Goal: Task Accomplishment & Management: Manage account settings

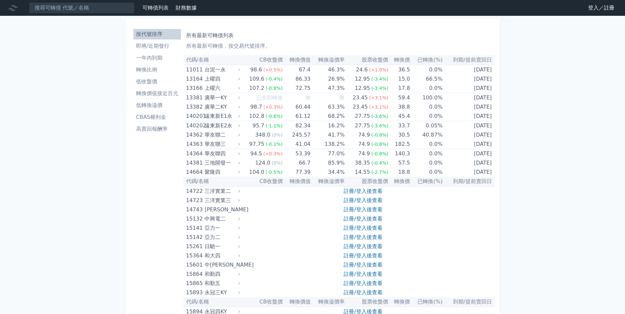
click at [158, 46] on li "即將/近期發行" at bounding box center [156, 46] width 47 height 8
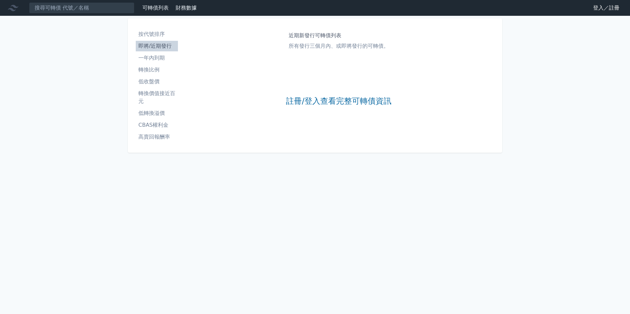
click at [156, 57] on li "一年內到期" at bounding box center [157, 58] width 42 height 8
click at [161, 45] on li "即將/近期發行" at bounding box center [157, 46] width 42 height 8
click at [158, 46] on li "即將/近期發行" at bounding box center [157, 46] width 42 height 8
click at [157, 33] on li "按代號排序" at bounding box center [157, 34] width 42 height 8
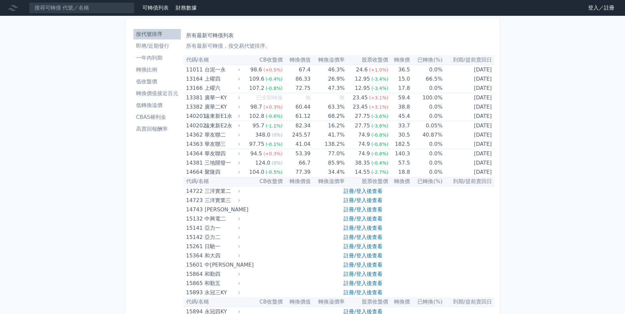
drag, startPoint x: 593, startPoint y: 8, endPoint x: 585, endPoint y: 12, distance: 9.0
click at [593, 8] on link "登入／註冊" at bounding box center [600, 8] width 37 height 11
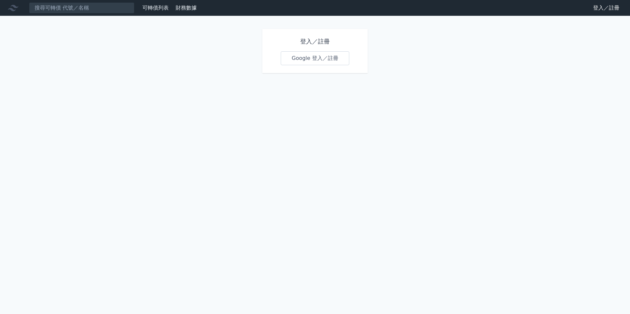
click at [317, 54] on link "Google 登入／註冊" at bounding box center [315, 58] width 68 height 14
click at [312, 56] on link "Google 登入／註冊" at bounding box center [315, 58] width 68 height 14
click at [300, 58] on link "Google 登入／註冊" at bounding box center [315, 58] width 68 height 14
click at [311, 40] on h1 "登入／註冊" at bounding box center [315, 41] width 68 height 9
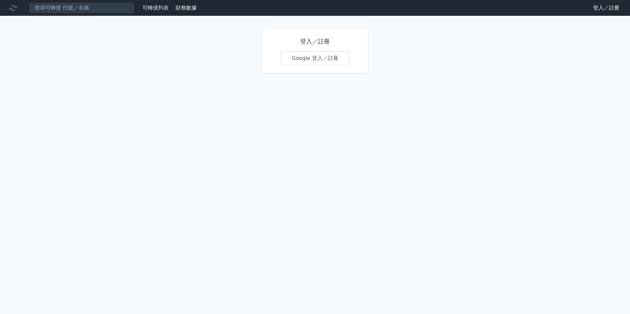
click at [311, 44] on h1 "登入／註冊" at bounding box center [315, 41] width 68 height 9
click at [314, 49] on div "登入／註冊 Google 登入／註冊" at bounding box center [314, 51] width 105 height 44
click at [317, 58] on link "Google 登入／註冊" at bounding box center [315, 58] width 68 height 14
click at [316, 58] on link "Google 登入／註冊" at bounding box center [315, 58] width 68 height 14
